Goal: Use online tool/utility: Use online tool/utility

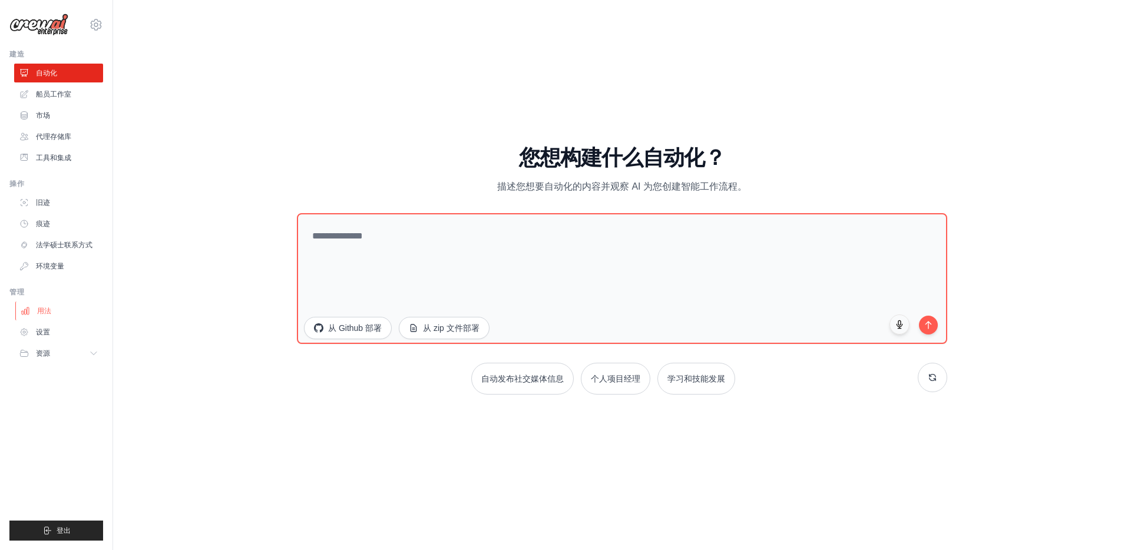
click at [31, 306] on link "用法" at bounding box center [59, 311] width 89 height 19
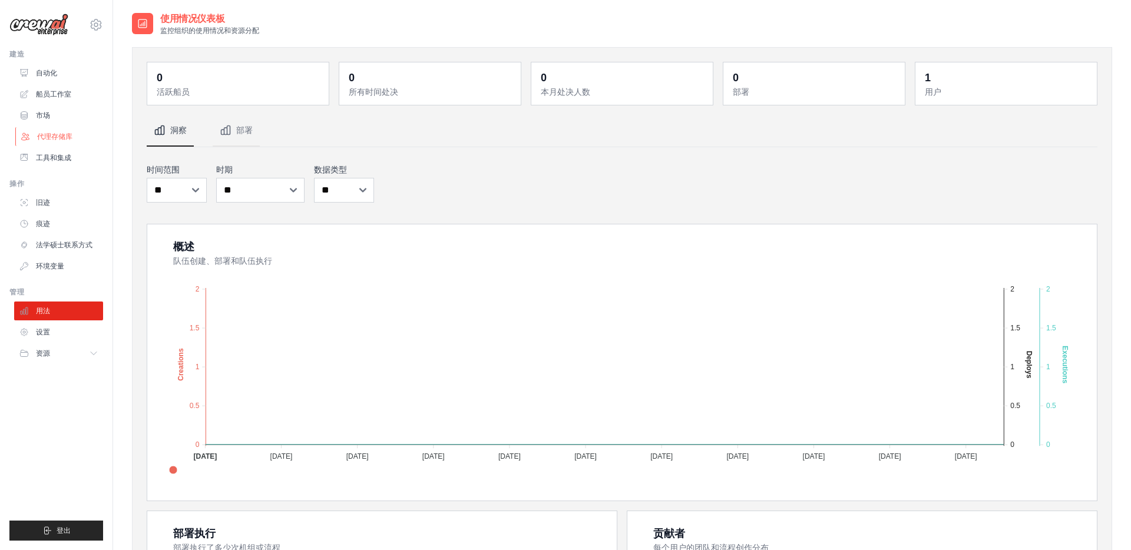
click at [34, 137] on link "代理存储库" at bounding box center [59, 136] width 89 height 19
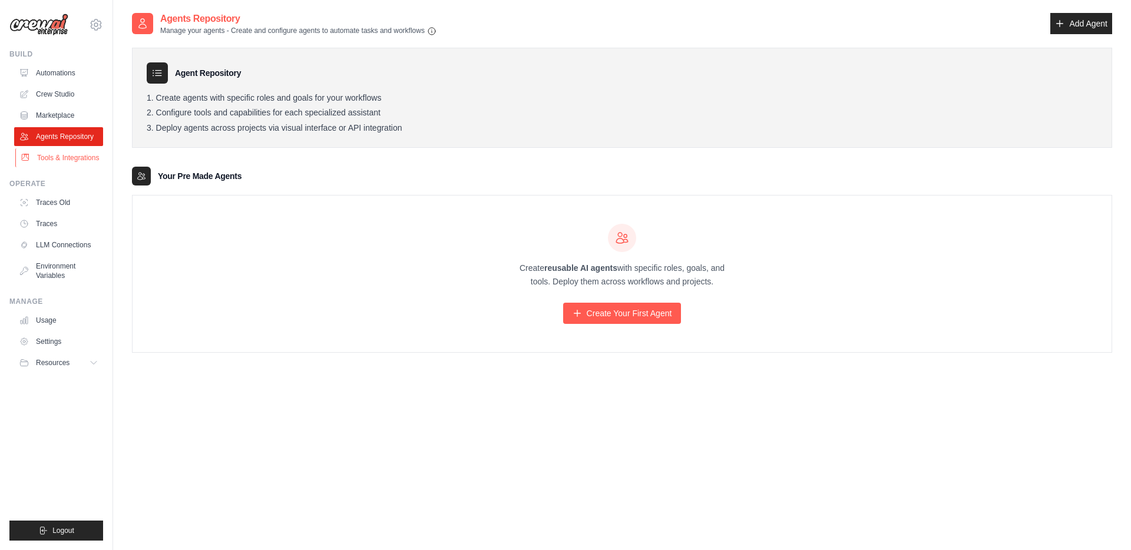
click at [32, 158] on link "Tools & Integrations" at bounding box center [59, 157] width 89 height 19
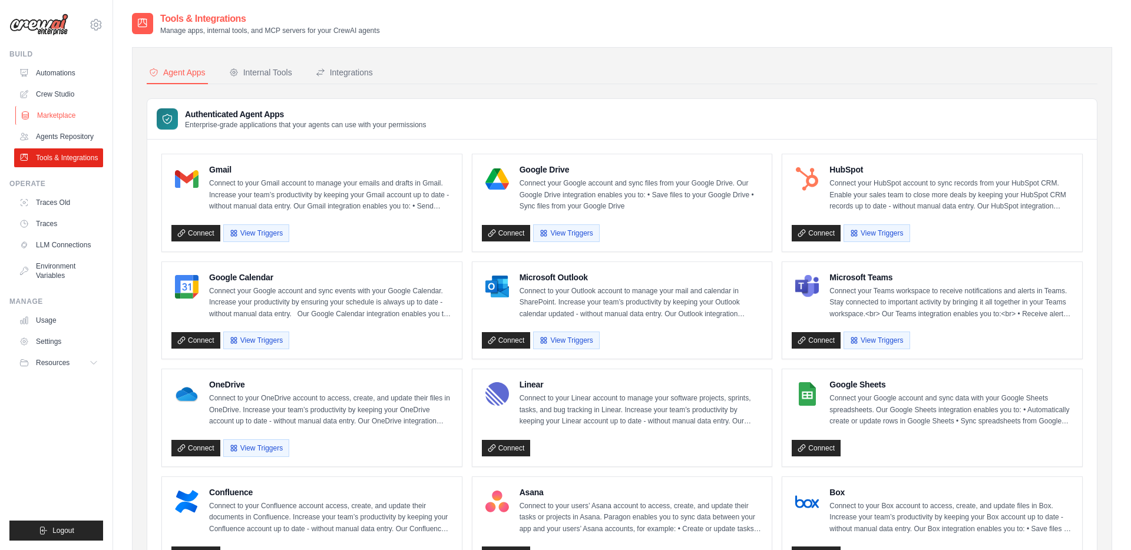
click at [48, 111] on link "Marketplace" at bounding box center [59, 115] width 89 height 19
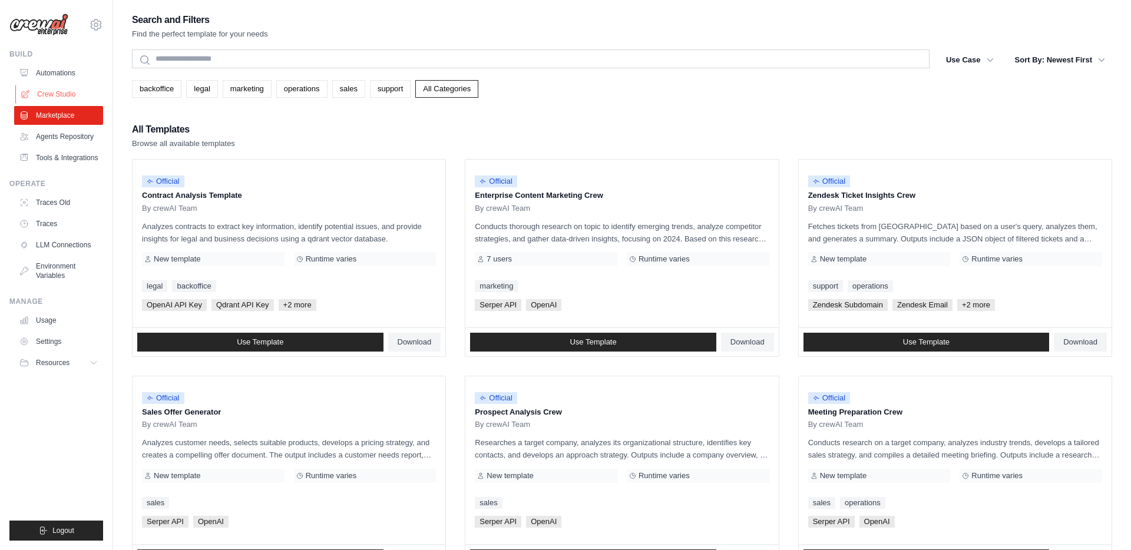
click at [48, 97] on link "Crew Studio" at bounding box center [59, 94] width 89 height 19
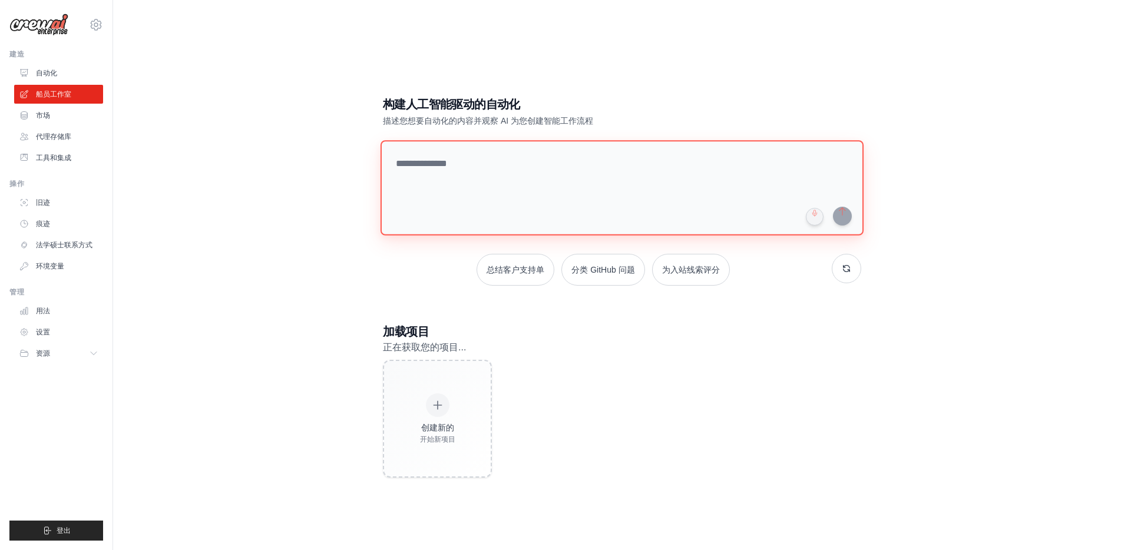
click at [419, 167] on textarea at bounding box center [621, 187] width 483 height 95
click at [533, 270] on font "总结客户支持单" at bounding box center [515, 269] width 58 height 9
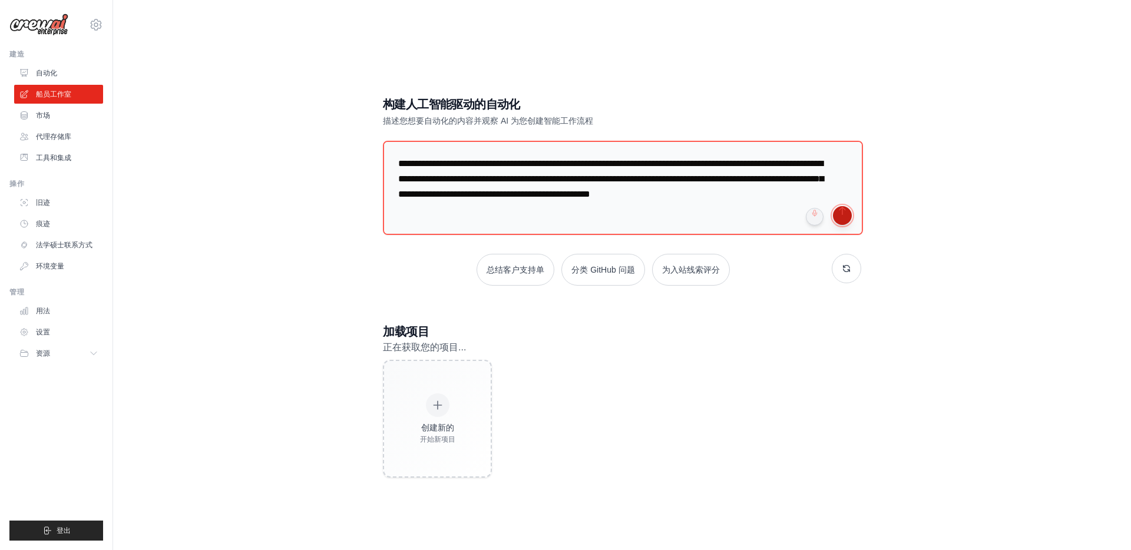
click at [842, 216] on button "submit" at bounding box center [842, 215] width 19 height 19
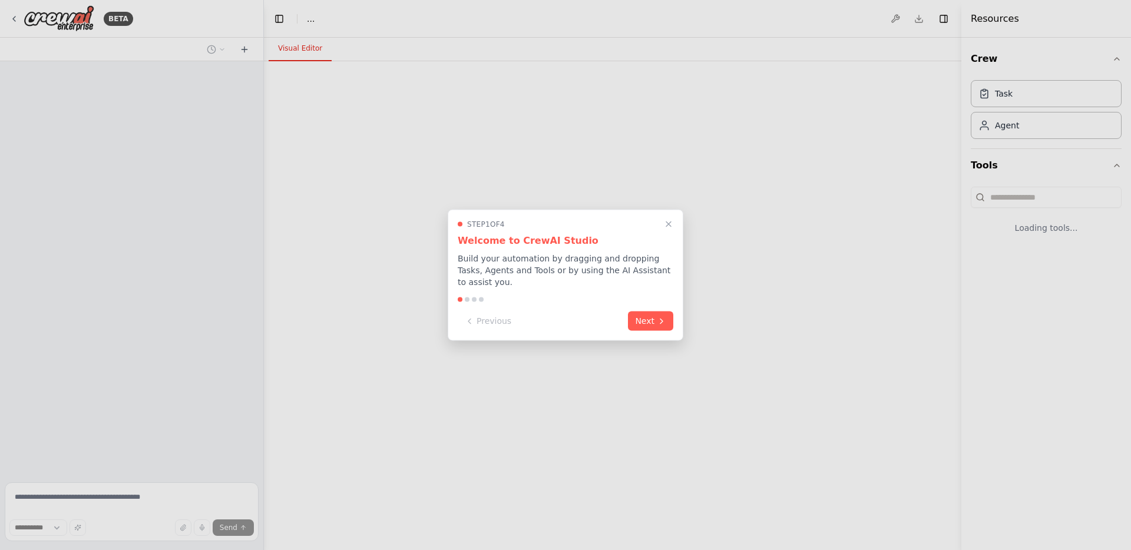
select select "****"
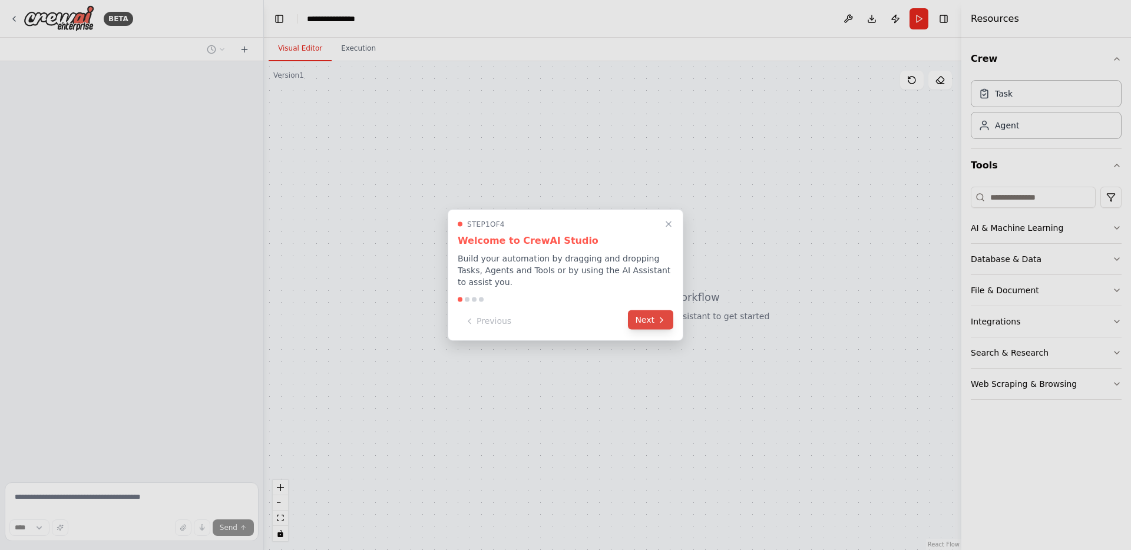
click at [658, 317] on icon at bounding box center [661, 319] width 9 height 9
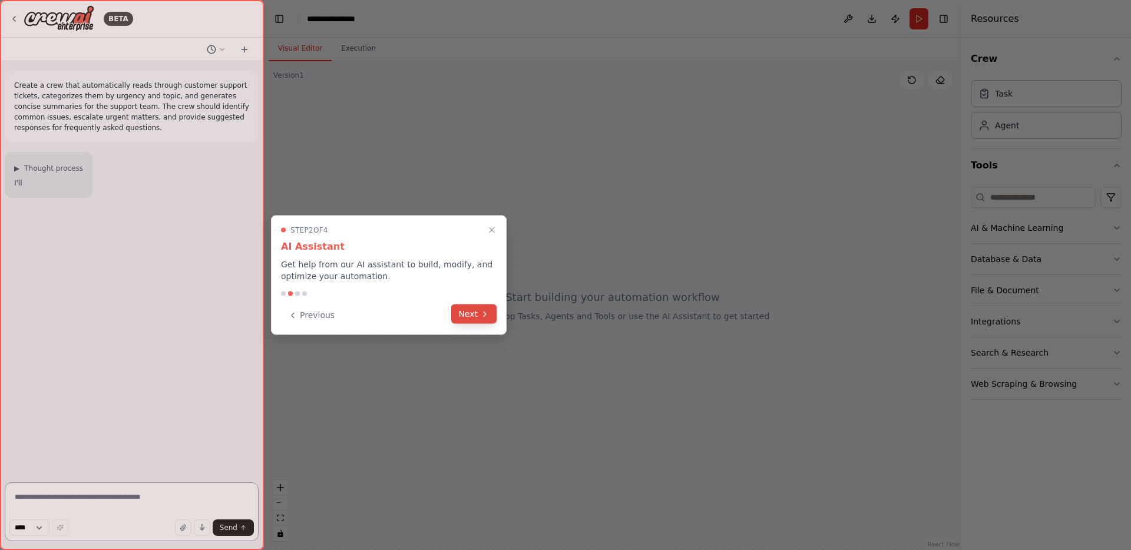
click at [483, 315] on icon at bounding box center [484, 313] width 9 height 9
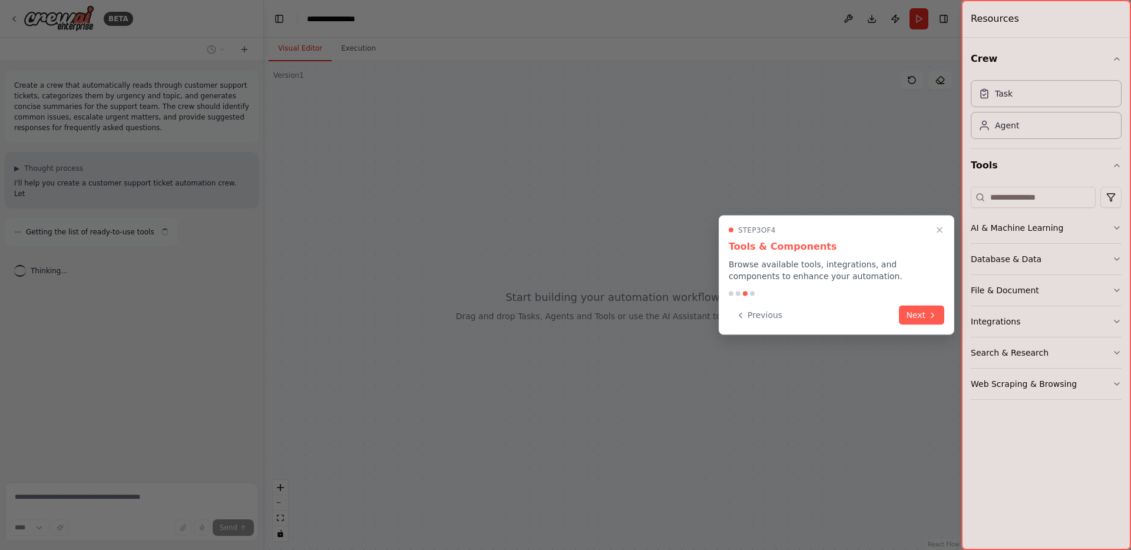
click at [483, 315] on div at bounding box center [565, 275] width 1131 height 550
click at [917, 314] on button "Next" at bounding box center [921, 313] width 45 height 19
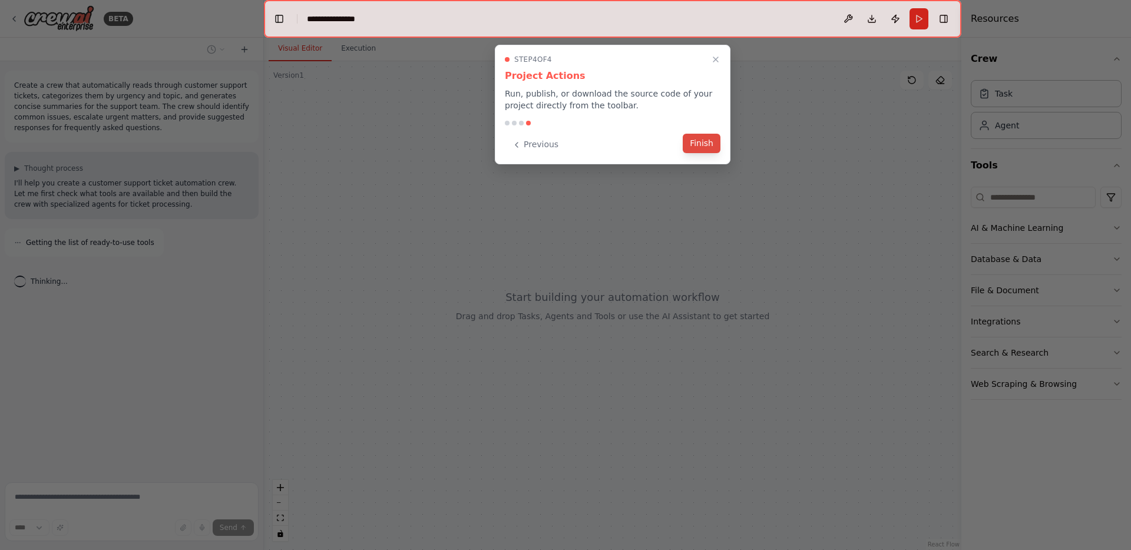
click at [704, 153] on button "Finish" at bounding box center [702, 143] width 38 height 19
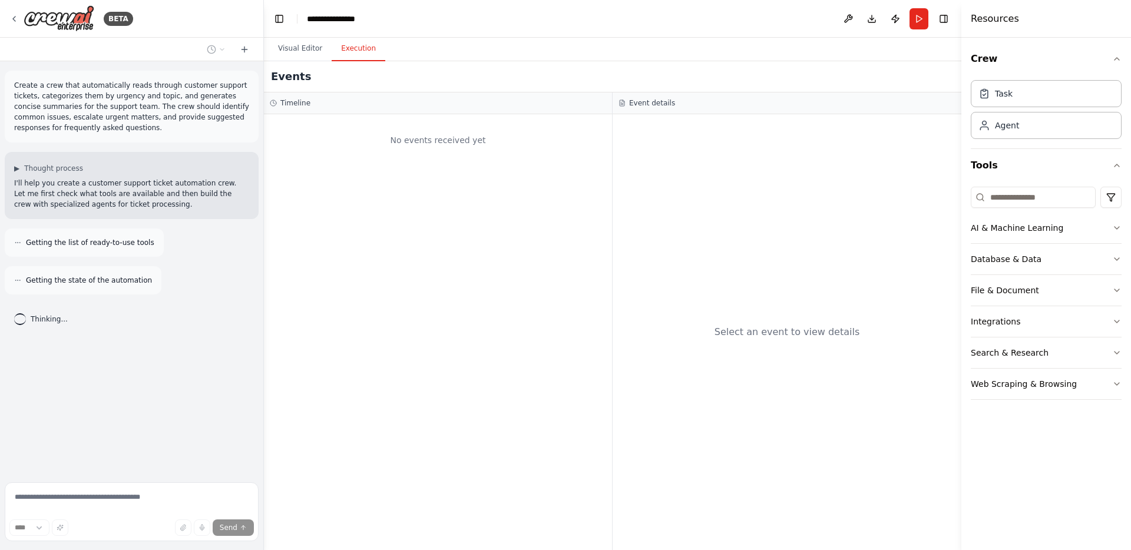
click at [364, 55] on button "Execution" at bounding box center [359, 49] width 54 height 25
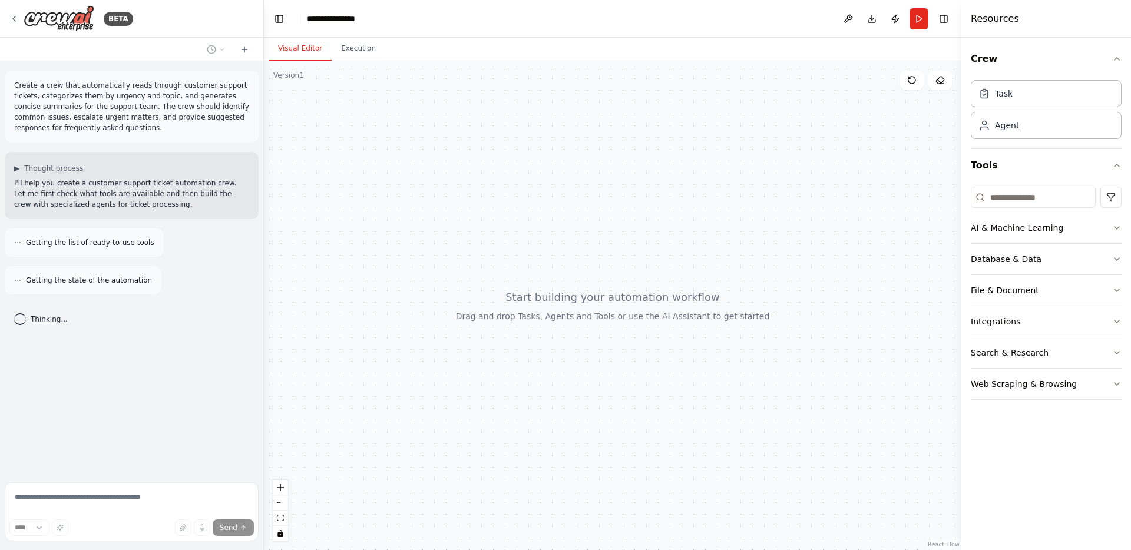
click at [306, 51] on button "Visual Editor" at bounding box center [300, 49] width 63 height 25
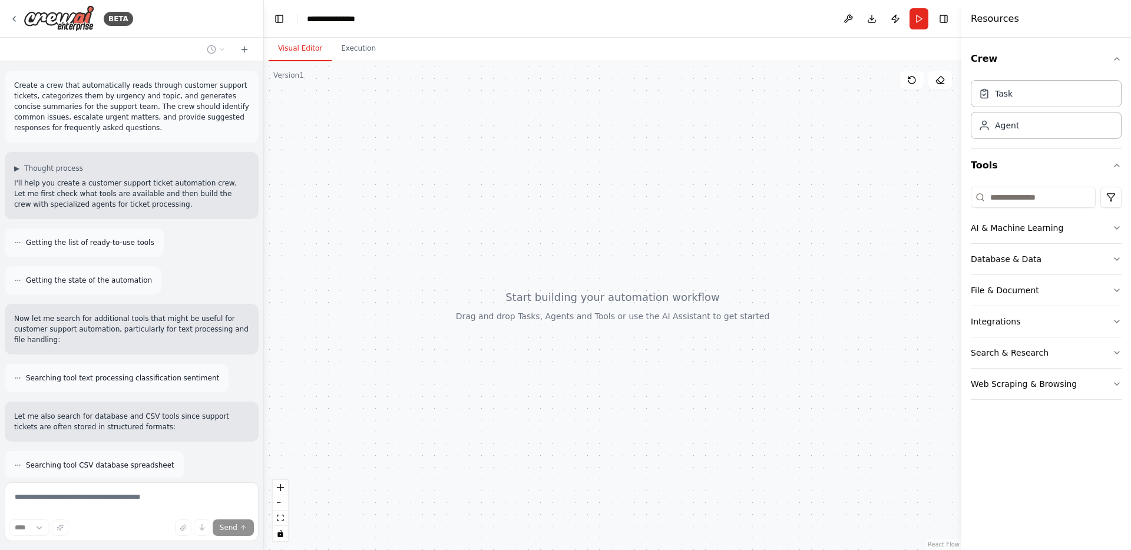
scroll to position [51, 0]
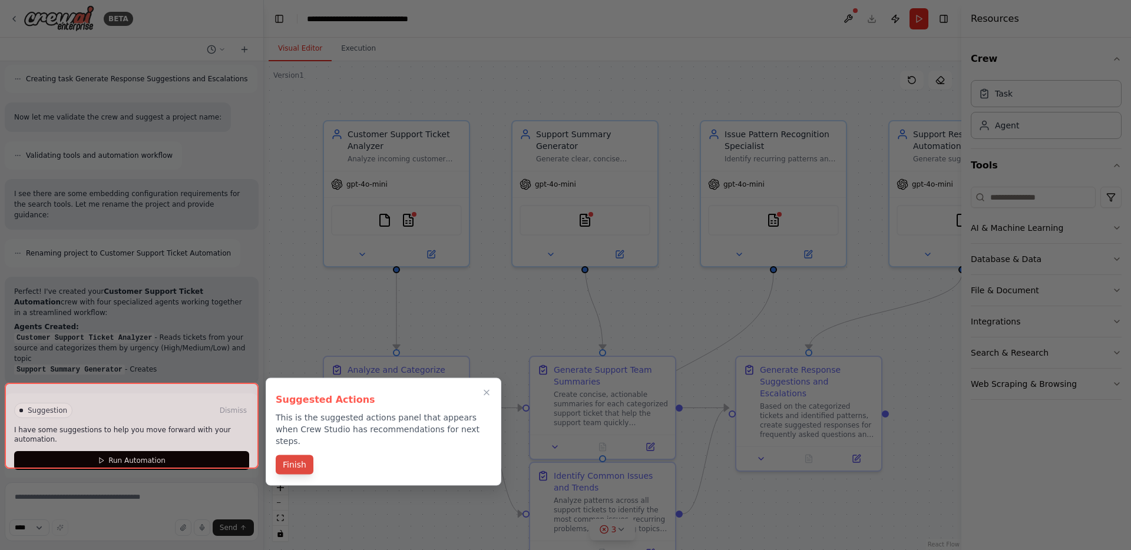
click at [304, 455] on button "Finish" at bounding box center [295, 464] width 38 height 19
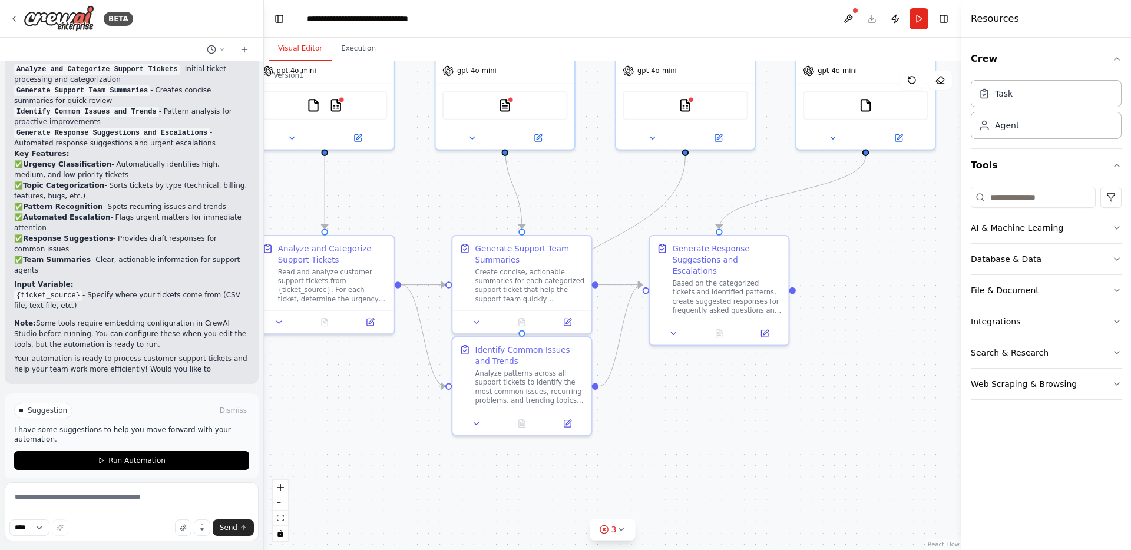
scroll to position [1210, 0]
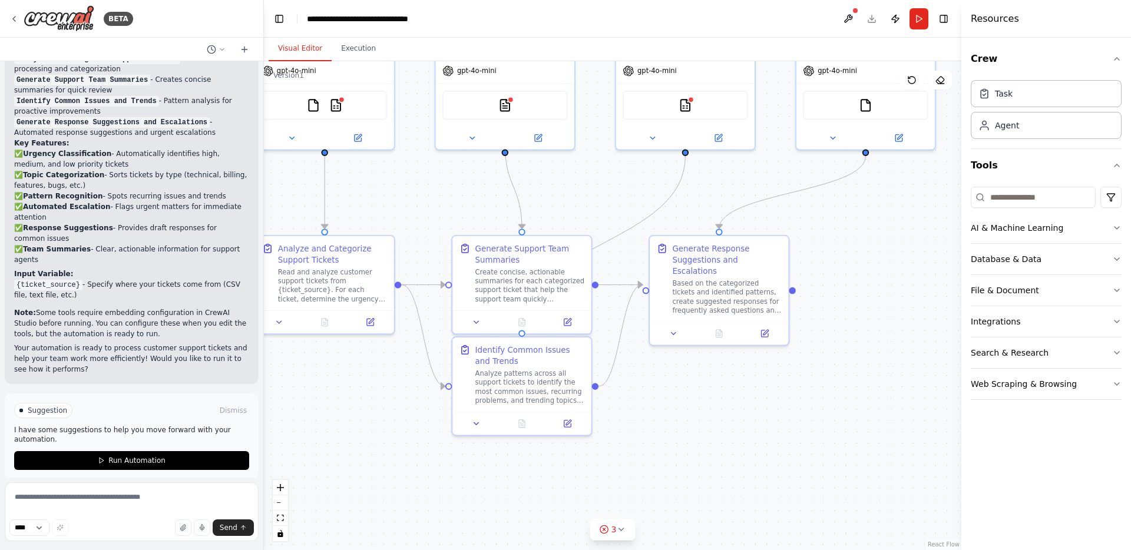
drag, startPoint x: 520, startPoint y: 343, endPoint x: 442, endPoint y: 220, distance: 146.4
click at [442, 220] on div ".deletable-edge-delete-btn { width: 20px; height: 20px; border: 0px solid #ffff…" at bounding box center [612, 305] width 697 height 489
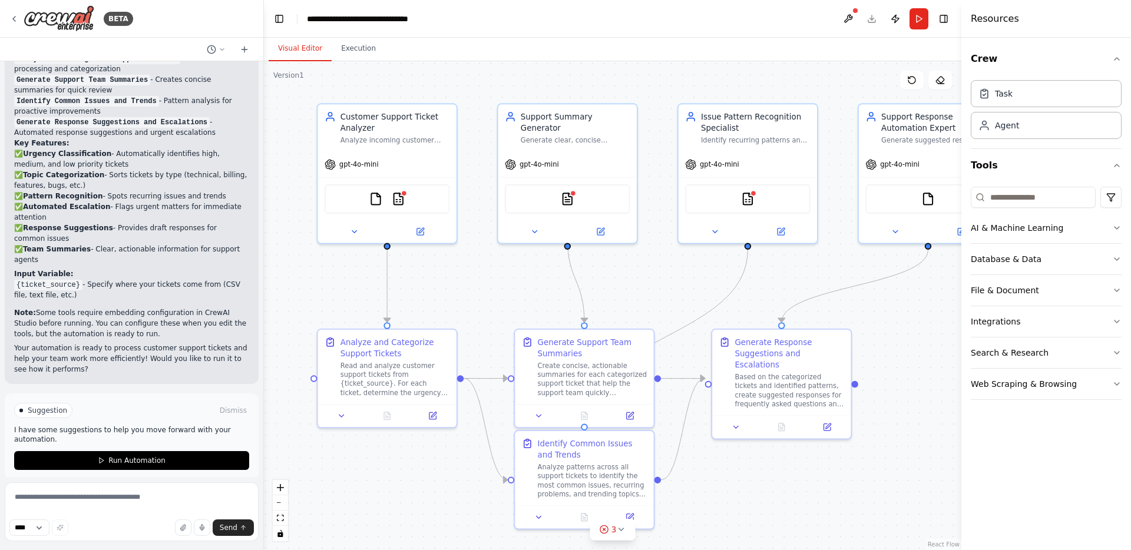
drag, startPoint x: 455, startPoint y: 181, endPoint x: 518, endPoint y: 274, distance: 112.5
click at [518, 274] on div ".deletable-edge-delete-btn { width: 20px; height: 20px; border: 0px solid #ffff…" at bounding box center [612, 305] width 697 height 489
click at [420, 135] on div "Analyze incoming customer support tickets from {ticket_source} to categorize th…" at bounding box center [395, 138] width 110 height 9
click at [355, 47] on button "Execution" at bounding box center [359, 49] width 54 height 25
click at [310, 46] on button "Visual Editor" at bounding box center [300, 49] width 63 height 25
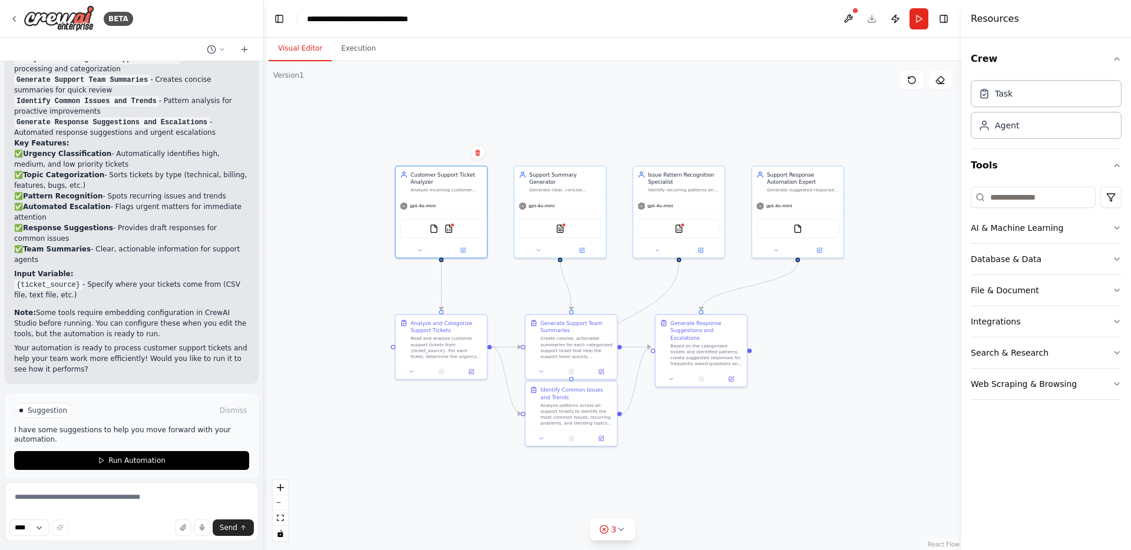
click at [540, 282] on div ".deletable-edge-delete-btn { width: 20px; height: 20px; border: 0px solid #ffff…" at bounding box center [612, 305] width 697 height 489
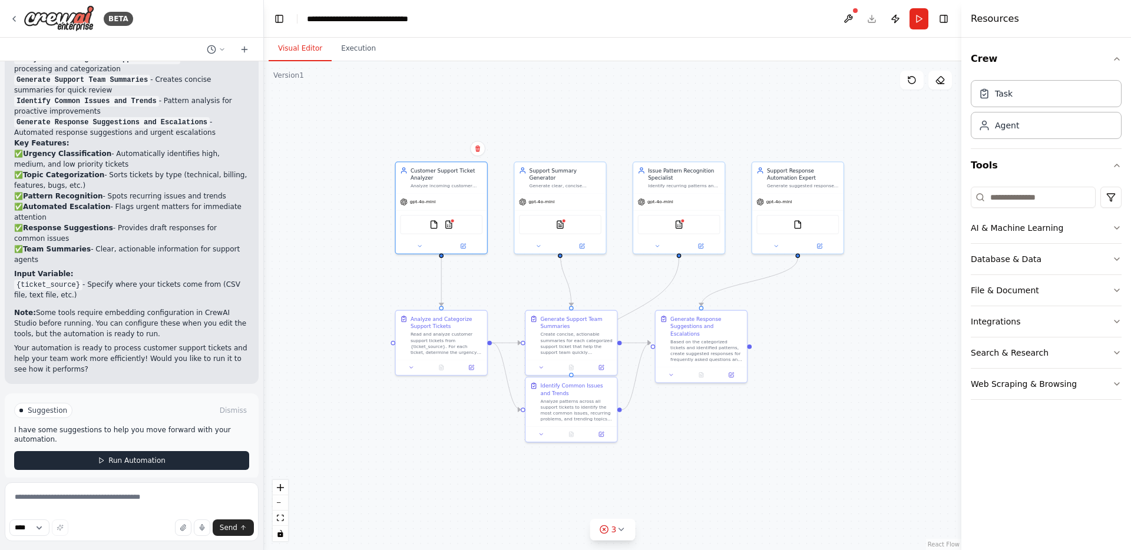
click at [175, 451] on button "Run Automation" at bounding box center [131, 460] width 235 height 19
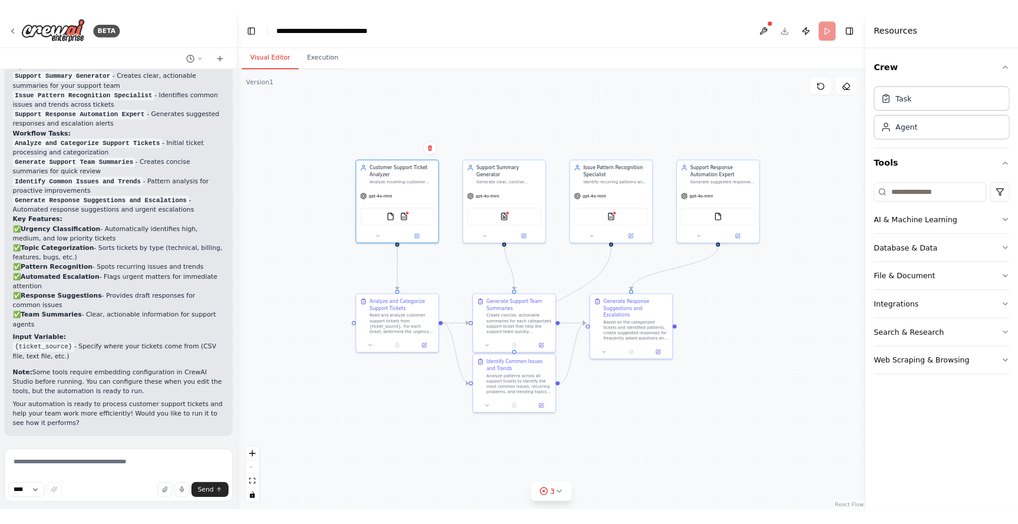
scroll to position [1114, 0]
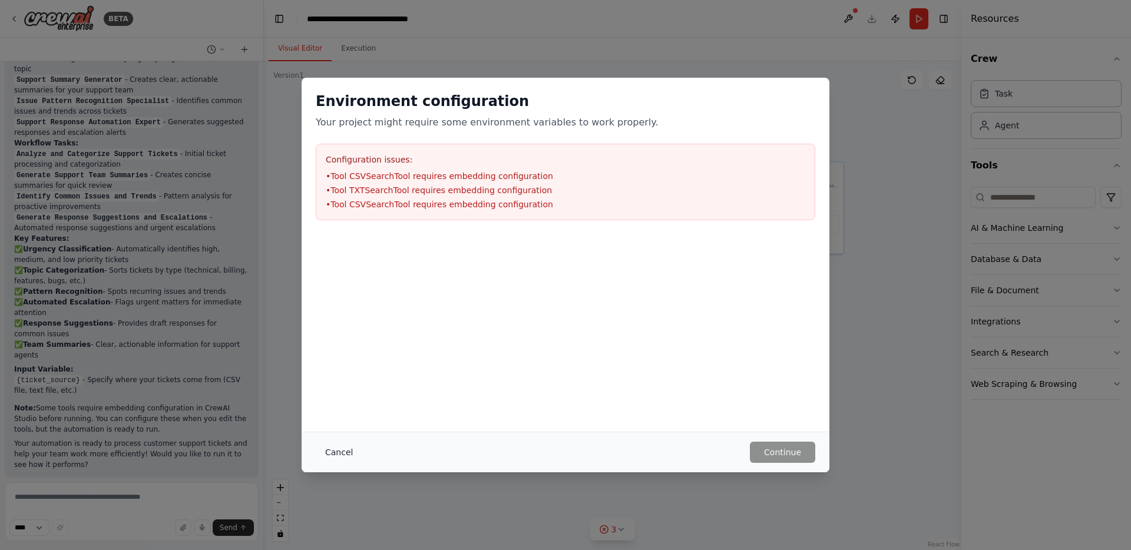
click at [343, 457] on button "Cancel" at bounding box center [339, 452] width 47 height 21
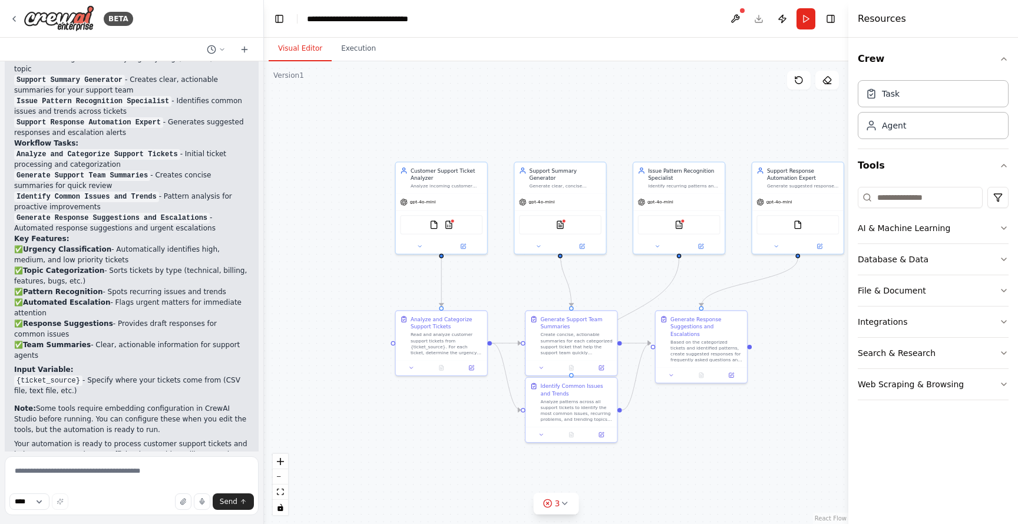
scroll to position [1141, 0]
